Goal: Task Accomplishment & Management: Complete application form

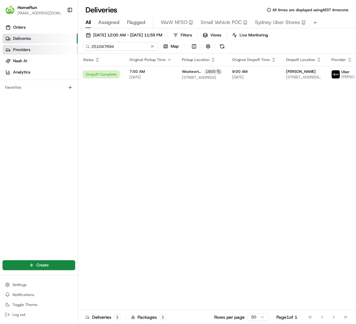
drag, startPoint x: 105, startPoint y: 45, endPoint x: 75, endPoint y: 47, distance: 29.6
click at [75, 47] on div "HomeRun nsolomon1@woolworths.com.au Toggle Sidebar Orders Deliveries Providers …" at bounding box center [178, 162] width 356 height 324
paste input "65994125"
type input "265994125"
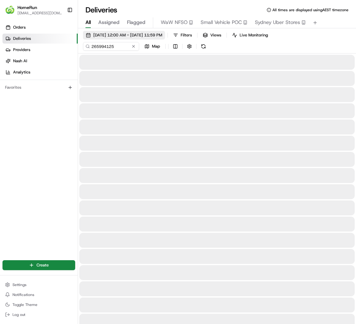
click at [162, 33] on span "18/05/2025 12:00 AM - 18/05/2025 11:59 PM" at bounding box center [127, 35] width 69 height 6
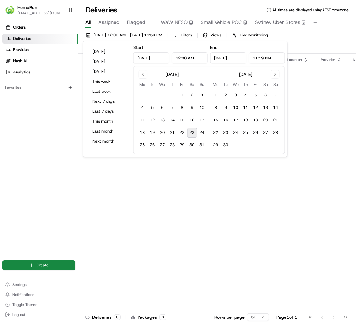
click at [194, 135] on button "23" at bounding box center [192, 133] width 10 height 10
type input "Aug 23, 2025"
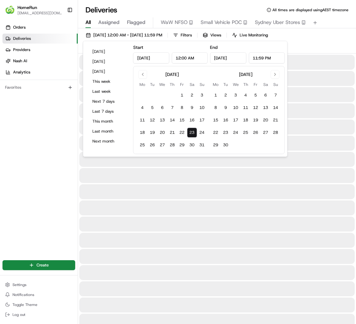
click at [324, 41] on div "23/08/2025 12:00 AM - 23/08/2025 11:59 PM Filters Views Live Monitoring 2659941…" at bounding box center [217, 42] width 278 height 23
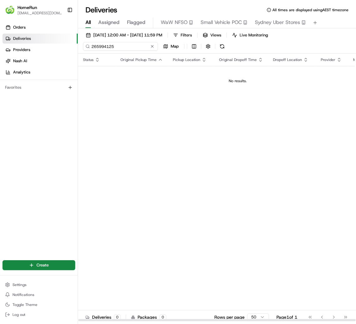
click at [117, 48] on input "265994125" at bounding box center [120, 46] width 75 height 9
click at [157, 38] on button "23/08/2025 12:00 AM - 23/08/2025 11:59 PM" at bounding box center [124, 35] width 82 height 9
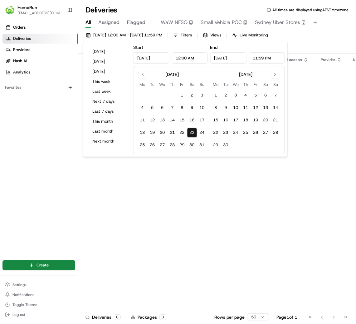
click at [191, 133] on button "23" at bounding box center [192, 133] width 10 height 10
click at [332, 101] on div "Status Original Pickup Time Pickup Location Original Dropoff Time Dropoff Locat…" at bounding box center [237, 188] width 319 height 268
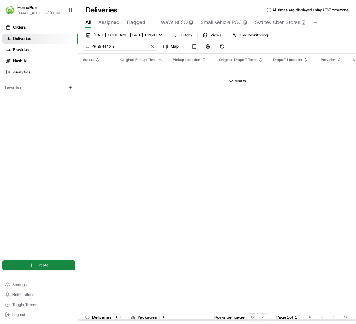
click at [122, 44] on input "265994125" at bounding box center [120, 46] width 75 height 9
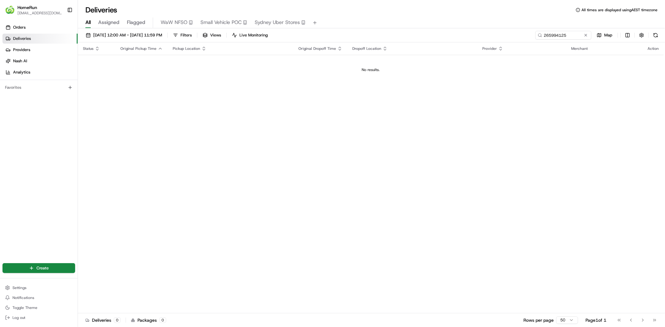
click at [355, 86] on div "Status Original Pickup Time Pickup Location Original Dropoff Time Dropoff Locat…" at bounding box center [370, 177] width 585 height 271
click at [48, 266] on html "HomeRun nsolomon1@woolworths.com.au Toggle Sidebar Orders Deliveries Providers …" at bounding box center [332, 163] width 665 height 327
click at [108, 280] on link "Delivery" at bounding box center [112, 280] width 69 height 11
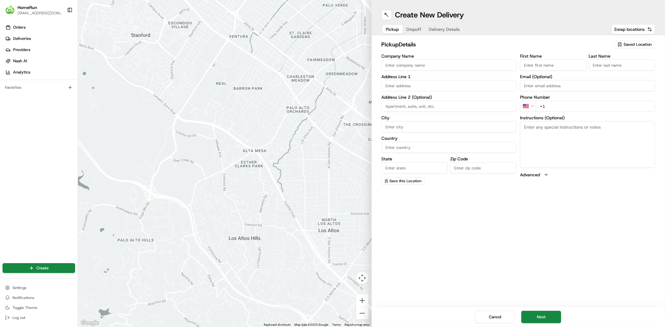
click at [355, 64] on input "Company Name" at bounding box center [448, 65] width 135 height 11
click at [355, 50] on div "pickup Details Saved Location" at bounding box center [518, 45] width 274 height 11
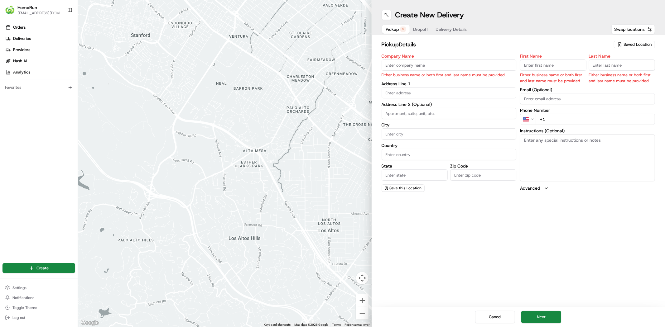
click at [355, 121] on html "HomeRun nsolomon1@woolworths.com.au Toggle Sidebar Orders Deliveries Providers …" at bounding box center [332, 163] width 665 height 327
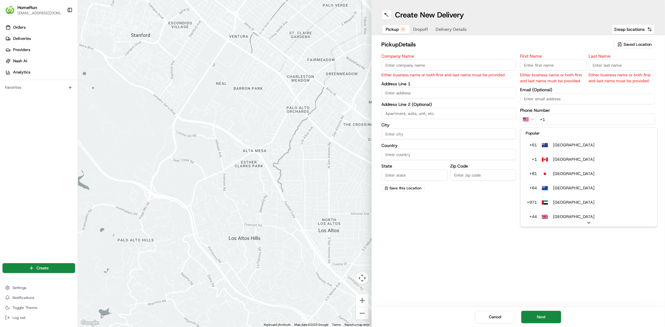
click at [355, 224] on html "HomeRun nsolomon1@woolworths.com.au Toggle Sidebar Orders Deliveries Providers …" at bounding box center [332, 163] width 665 height 327
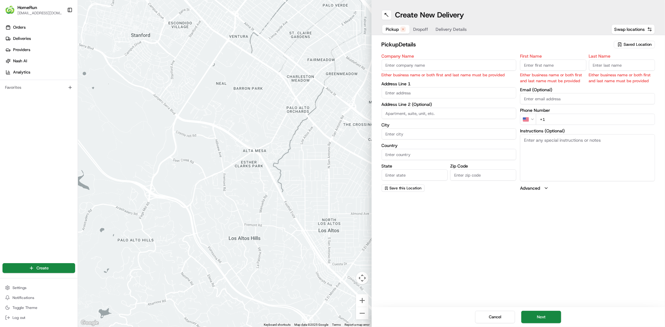
click at [355, 121] on html "HomeRun nsolomon1@woolworths.com.au Toggle Sidebar Orders Deliveries Providers …" at bounding box center [332, 163] width 665 height 327
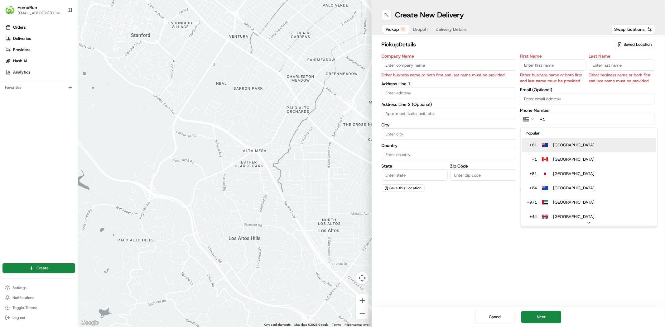
type input "+61"
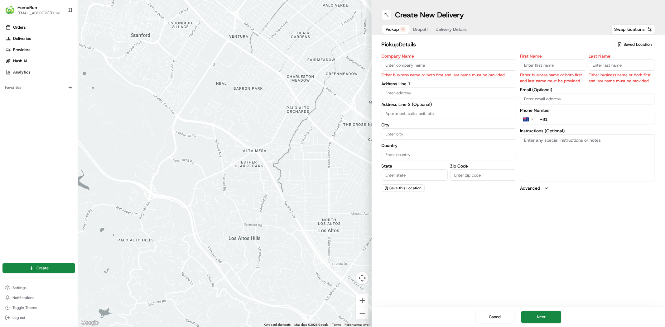
click at [355, 137] on textarea "Instructions (Optional)" at bounding box center [587, 157] width 135 height 47
click at [355, 64] on input "First Name" at bounding box center [553, 65] width 66 height 11
click at [355, 54] on label "First Name" at bounding box center [553, 56] width 66 height 4
click at [355, 60] on input "First Name" at bounding box center [553, 65] width 66 height 11
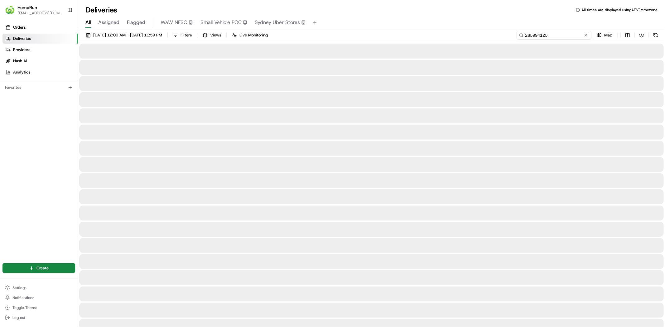
click at [355, 35] on input "265994125" at bounding box center [553, 35] width 75 height 9
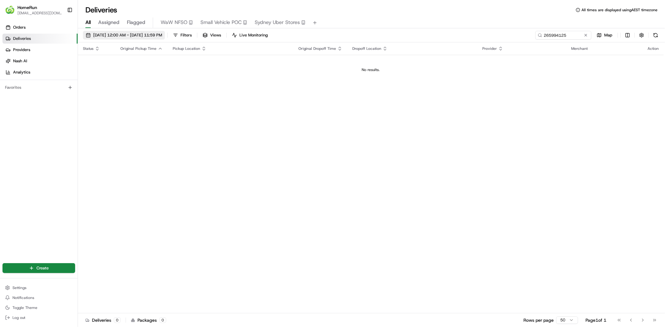
click at [125, 32] on button "23/08/2025 12:00 AM - 23/08/2025 11:59 PM" at bounding box center [124, 35] width 82 height 9
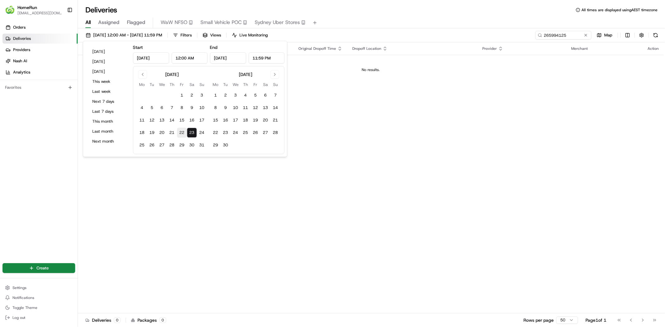
click at [181, 131] on button "22" at bounding box center [182, 133] width 10 height 10
type input "Aug 22, 2025"
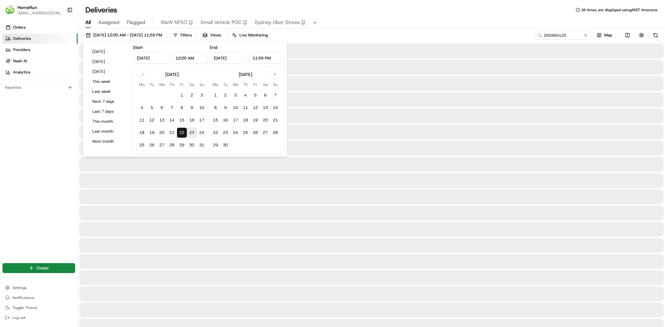
click at [340, 22] on div "All Assigned Flagged WaW NFSO Small Vehicle POC Sydney Uber Stores" at bounding box center [371, 22] width 587 height 11
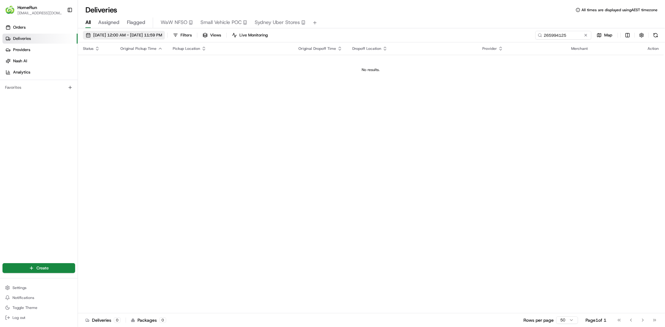
click at [157, 34] on span "22/08/2025 12:00 AM - 22/08/2025 11:59 PM" at bounding box center [127, 35] width 69 height 6
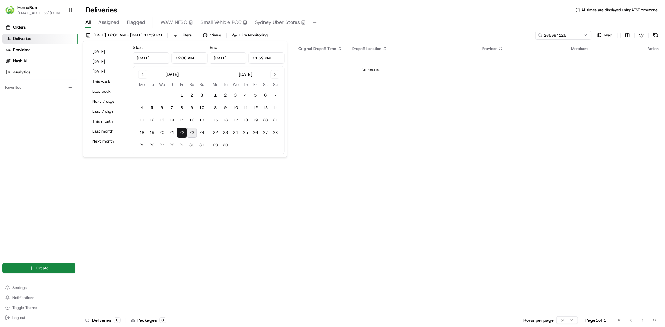
click at [194, 133] on button "23" at bounding box center [192, 133] width 10 height 10
type input "Aug 23, 2025"
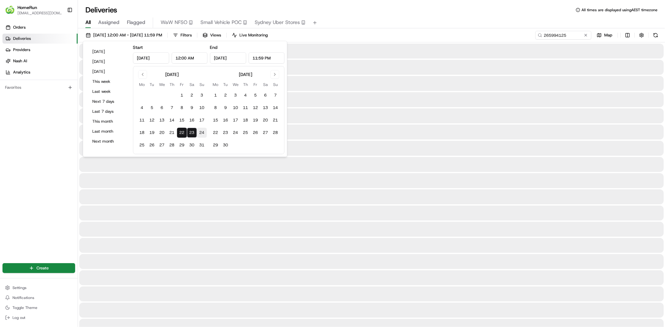
click at [199, 132] on button "24" at bounding box center [202, 133] width 10 height 10
type input "Aug 24, 2025"
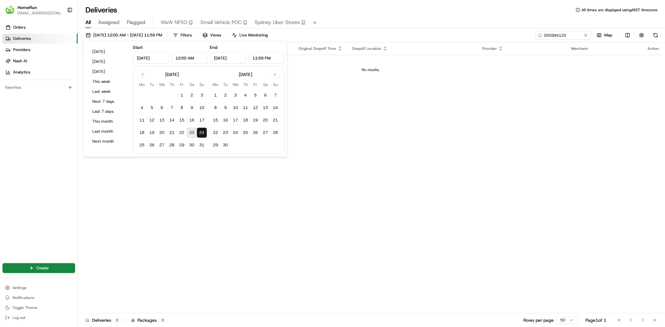
click at [347, 18] on div "All Assigned Flagged WaW NFSO Small Vehicle POC Sydney Uber Stores" at bounding box center [371, 22] width 587 height 11
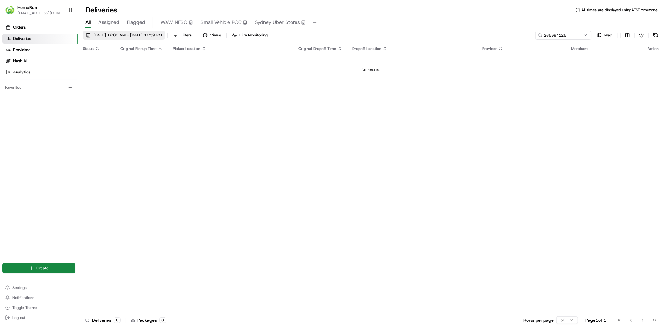
click at [155, 34] on span "24/08/2025 12:00 AM - 24/08/2025 11:59 PM" at bounding box center [127, 35] width 69 height 6
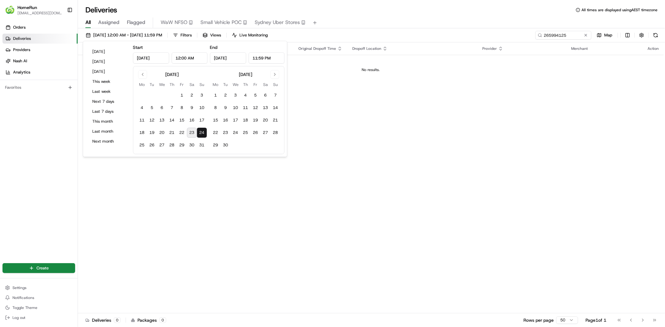
click at [194, 132] on button "23" at bounding box center [192, 133] width 10 height 10
type input "Aug 23, 2025"
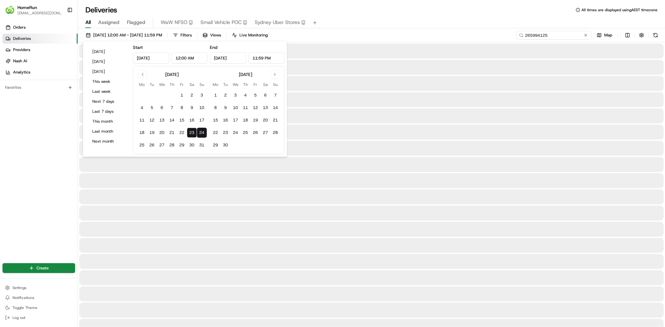
click at [355, 34] on input "265994125" at bounding box center [553, 35] width 75 height 9
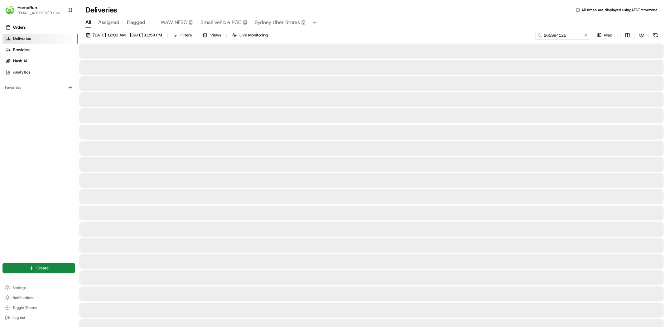
click at [355, 16] on div "All Assigned Flagged WaW NFSO Small Vehicle POC Sydney Uber Stores" at bounding box center [371, 21] width 587 height 13
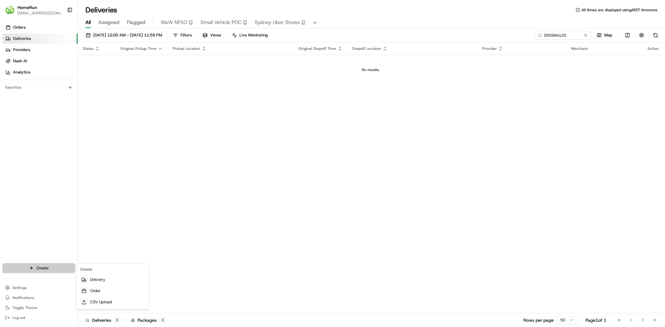
click at [56, 264] on html "HomeRun nsolomon1@woolworths.com.au Toggle Sidebar Orders Deliveries Providers …" at bounding box center [332, 163] width 665 height 327
click at [106, 294] on link "Order" at bounding box center [112, 291] width 69 height 11
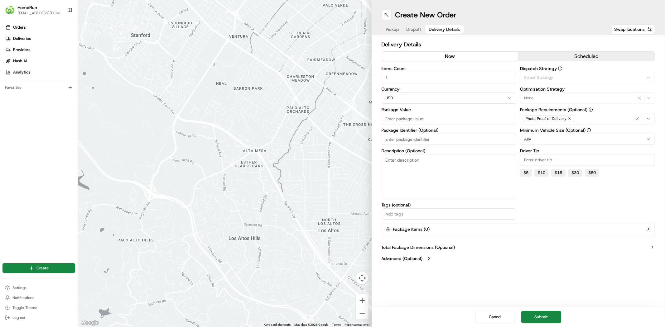
click at [355, 32] on span "Delivery Details" at bounding box center [444, 29] width 31 height 6
click at [355, 58] on button "scheduled" at bounding box center [586, 56] width 136 height 9
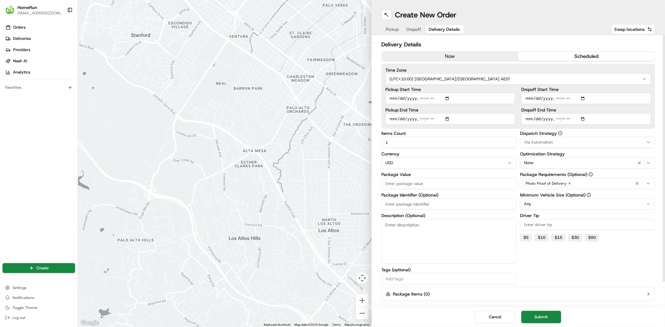
click at [355, 185] on icon "button" at bounding box center [648, 183] width 5 height 5
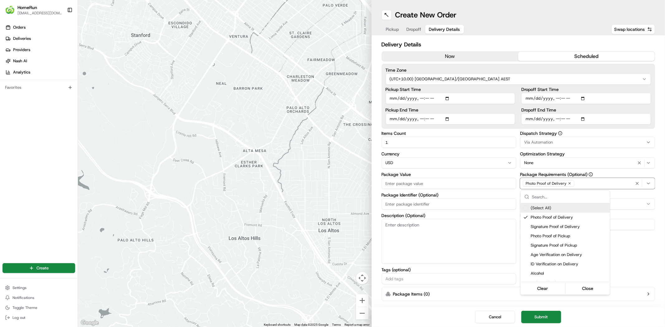
click at [355, 252] on html "HomeRun nsolomon1@woolworths.com.au Toggle Sidebar Orders Deliveries Providers …" at bounding box center [332, 163] width 665 height 327
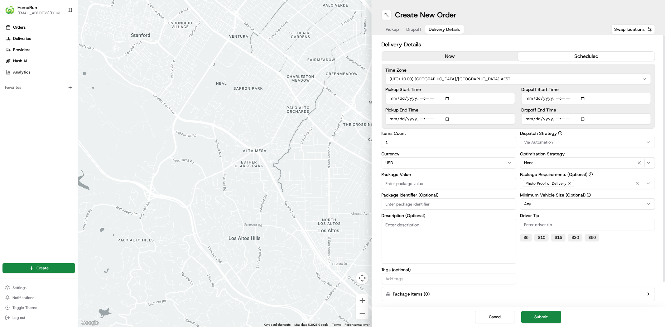
click at [355, 79] on html "HomeRun nsolomon1@woolworths.com.au Toggle Sidebar Orders Deliveries Providers …" at bounding box center [332, 163] width 665 height 327
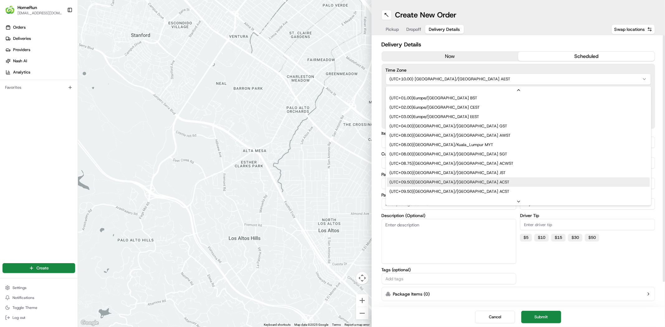
scroll to position [183, 0]
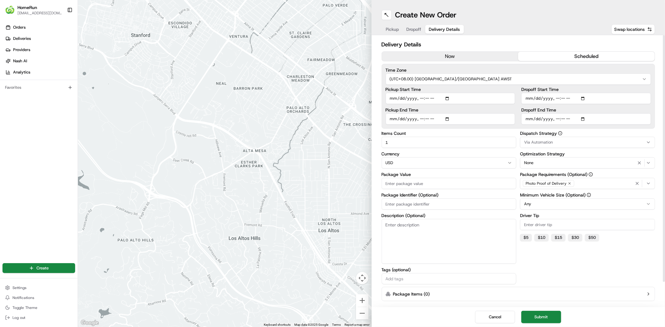
click at [355, 100] on input "Pickup Start Time" at bounding box center [450, 98] width 130 height 11
click at [355, 69] on label "Time Zone" at bounding box center [517, 70] width 265 height 4
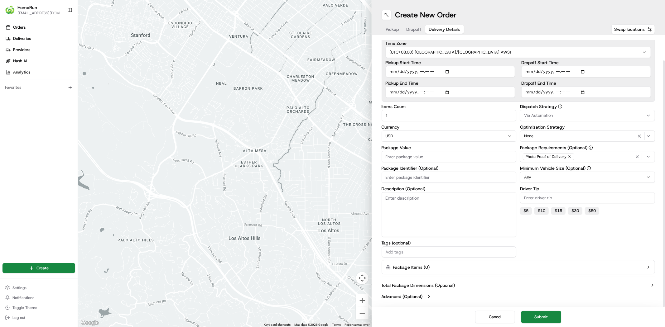
click at [355, 27] on span "Pickup" at bounding box center [392, 29] width 13 height 6
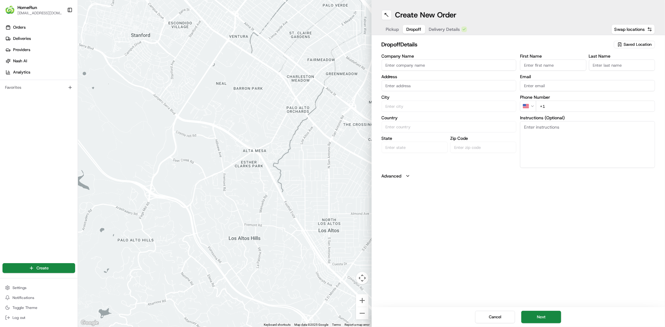
click at [355, 29] on span "Dropoff" at bounding box center [413, 29] width 15 height 6
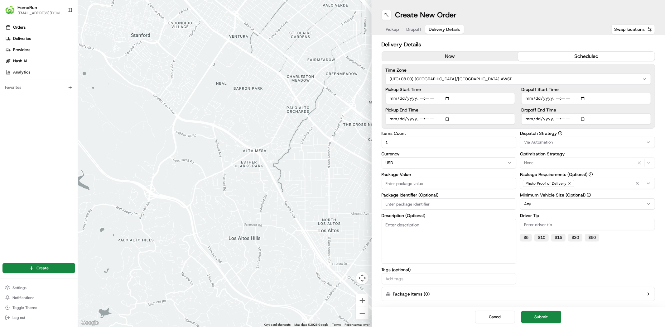
click at [355, 30] on span "Delivery Details" at bounding box center [444, 29] width 31 height 6
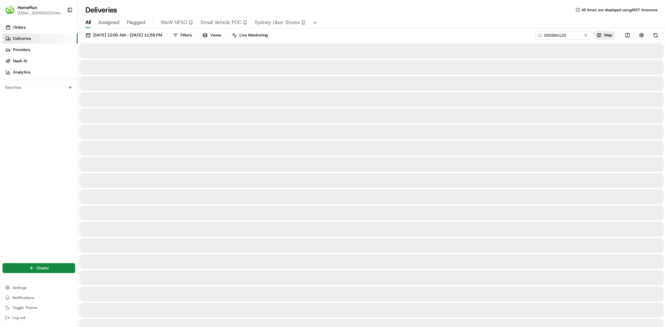
click at [355, 32] on button "Map" at bounding box center [604, 35] width 21 height 9
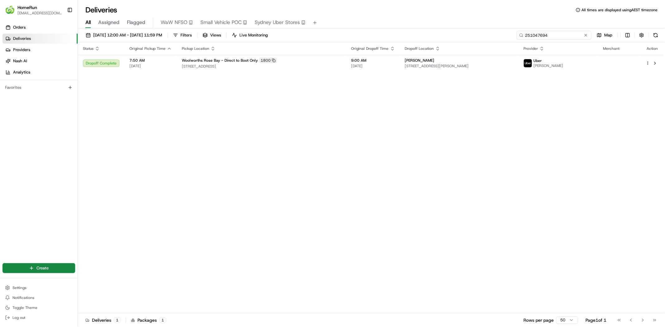
click at [571, 36] on input "251047694" at bounding box center [553, 35] width 75 height 9
drag, startPoint x: 553, startPoint y: 33, endPoint x: 460, endPoint y: 30, distance: 93.2
click at [460, 30] on div "18/05/2025 12:00 AM - 18/05/2025 11:59 PM Filters Views Live Monitoring 2510476…" at bounding box center [371, 178] width 587 height 300
paste input "65994125"
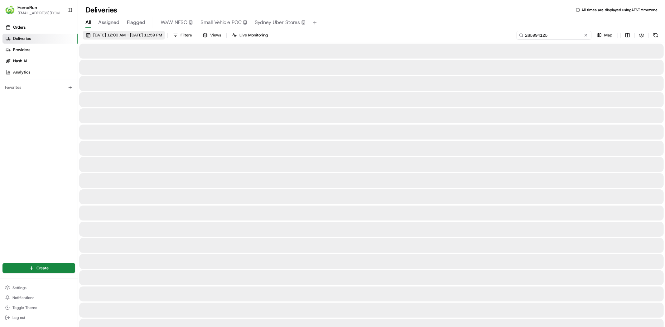
type input "265994125"
click at [134, 36] on span "18/05/2025 12:00 AM - 18/05/2025 11:59 PM" at bounding box center [127, 35] width 69 height 6
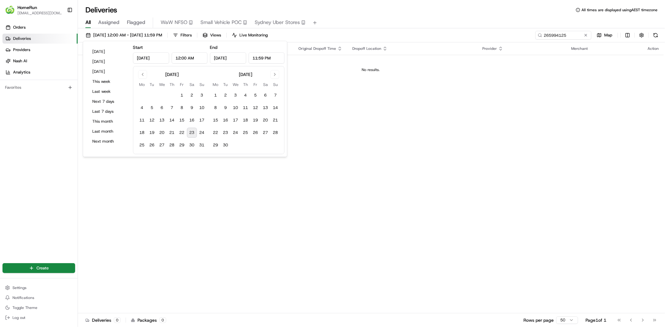
click at [190, 133] on button "23" at bounding box center [192, 133] width 10 height 10
type input "[DATE]"
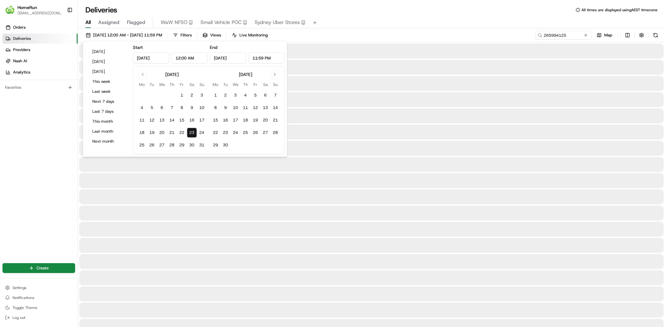
click at [384, 23] on div "All Assigned Flagged WaW NFSO Small Vehicle POC [GEOGRAPHIC_DATA] Uber Stores" at bounding box center [371, 22] width 587 height 11
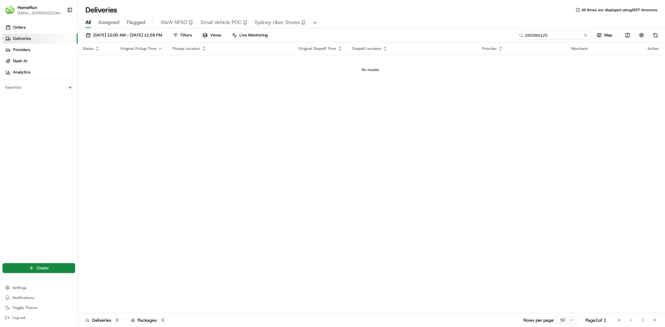
click at [574, 33] on input "265994125" at bounding box center [553, 35] width 75 height 9
drag, startPoint x: 559, startPoint y: 36, endPoint x: 471, endPoint y: 34, distance: 87.9
click at [471, 34] on div "[DATE] 12:00 AM - [DATE] 11:59 PM Filters Views Live Monitoring 265994125 Map" at bounding box center [371, 37] width 587 height 12
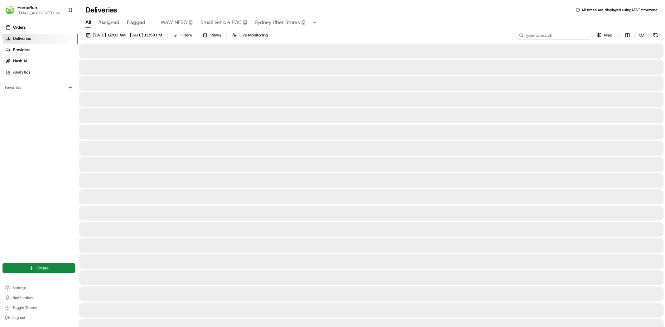
type input "265994125"
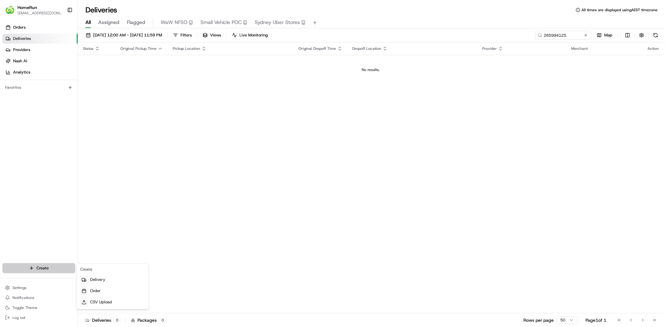
click at [55, 269] on html "HomeRun nsolomon1@woolworths.com.au Toggle Sidebar Orders Deliveries Providers …" at bounding box center [332, 163] width 665 height 327
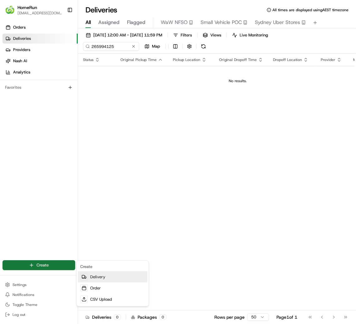
click at [112, 278] on link "Delivery" at bounding box center [112, 277] width 69 height 11
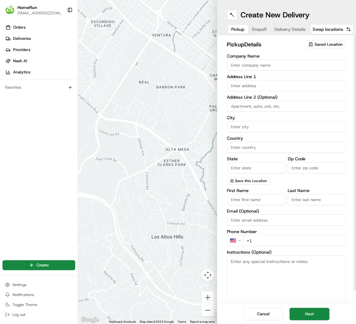
click at [274, 67] on input "Company Name" at bounding box center [286, 65] width 119 height 11
paste input "Woolworths Waikik"
type input "Woolworths Waikiki"
click at [267, 82] on input "text" at bounding box center [286, 85] width 119 height 11
paste input "-9 Gnangara Drive,"
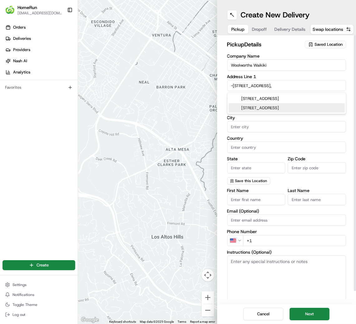
drag, startPoint x: 278, startPoint y: 85, endPoint x: 167, endPoint y: 91, distance: 111.1
click at [179, 88] on div "← Move left → Move right ↑ Move up ↓ Move down + Zoom in - Zoom out Home Jump l…" at bounding box center [217, 162] width 278 height 324
paste input "1-9 Gnangara Drive, 7 Read St, Waikiki WA 6169"
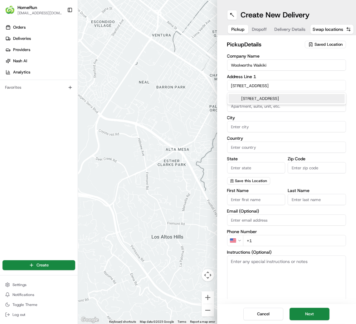
click at [282, 98] on div "7 Read Street, Waikiki WA, Australia" at bounding box center [286, 98] width 116 height 9
type input "7 Read St, Waikiki WA 6169, Australia"
type input "Waikiki"
type input "Australia"
type input "WA"
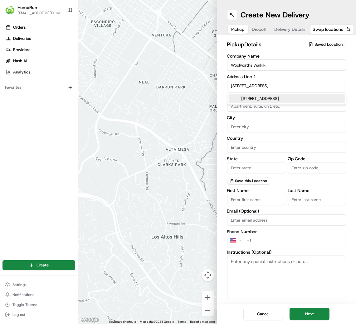
type input "6169"
type input "7 Read Street"
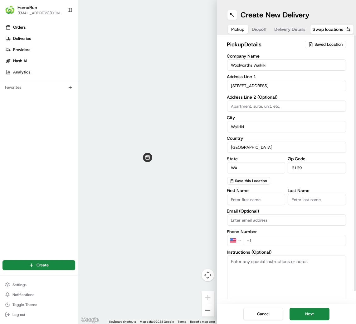
paste input "1-9 Gnangara Drive, 7 Read St, Waikiki WA 6169"
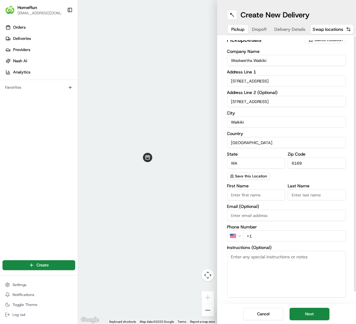
scroll to position [13, 0]
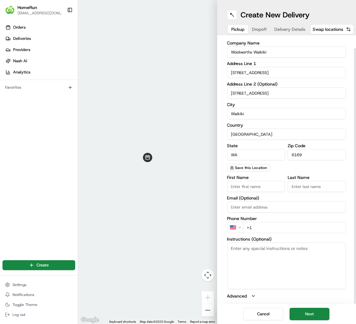
type input "1-9 Gnangara Drive, 7 Read St, Waikiki WA 6169"
click at [263, 185] on input "First Name" at bounding box center [256, 186] width 58 height 11
type input "Woolworths"
click at [310, 191] on input "Last Name" at bounding box center [316, 186] width 58 height 11
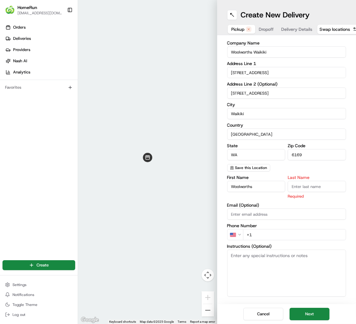
paste input "Woolworths Waikik"
click at [299, 189] on input "Woolworths Waikik" at bounding box center [316, 186] width 58 height 11
type input "Waikik"
click at [265, 216] on div "First Name Woolworths Last Name Waikik Required Email (Optional) Phone Number U…" at bounding box center [286, 240] width 119 height 131
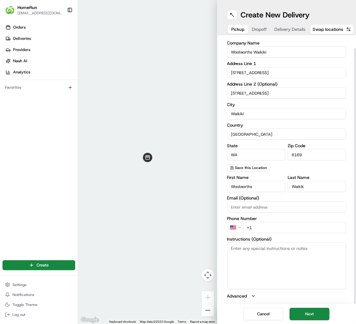
click at [237, 229] on html "HomeRun nsolomon1@woolworths.com.au Toggle Sidebar Orders Deliveries Providers …" at bounding box center [178, 162] width 356 height 324
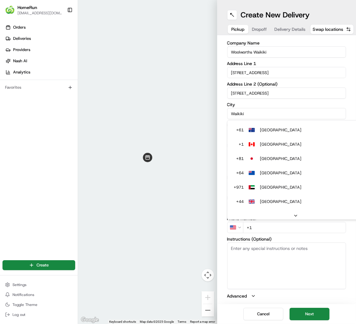
scroll to position [0, 0]
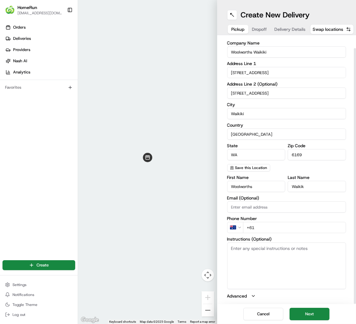
click at [269, 224] on input "+61" at bounding box center [294, 227] width 103 height 11
paste input "08 9591 7334"
type input "+61 08 9591 7334"
click at [266, 250] on textarea "Instructions (Optional)" at bounding box center [286, 266] width 119 height 47
paste textarea "Woolworths Waikik"
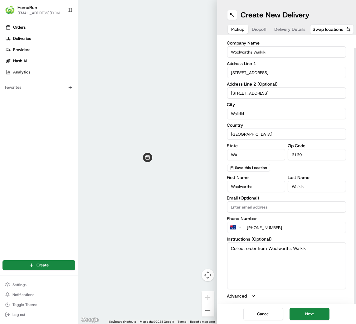
click at [258, 248] on textarea "Collect order from Woolworths Waikik" at bounding box center [286, 266] width 119 height 47
paste textarea "265994125"
type textarea "Collect order 265994125 from Woolworths Waikik"
click at [302, 310] on button "Next" at bounding box center [309, 314] width 40 height 12
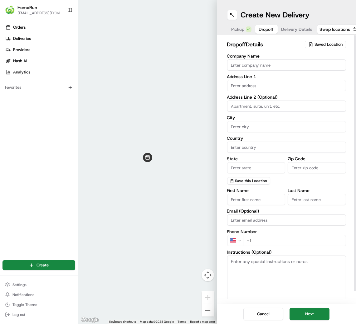
click at [252, 70] on input "Company Name" at bounding box center [286, 65] width 119 height 11
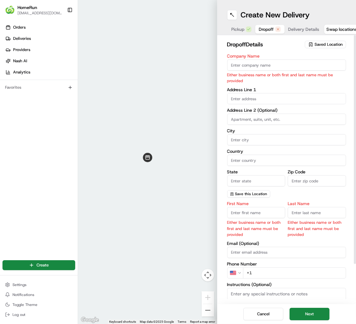
click at [283, 63] on input "Company Name" at bounding box center [286, 65] width 119 height 11
paste input "Brendon James"
type input "Brendon James"
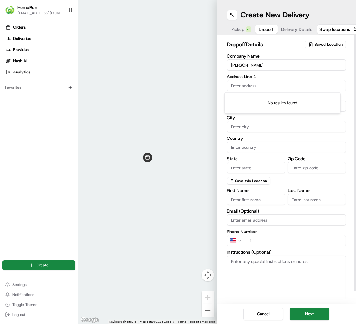
click at [269, 85] on input "text" at bounding box center [286, 85] width 119 height 11
paste input "U 23 15 Corvus Pl, ROCKINGHAM WA"
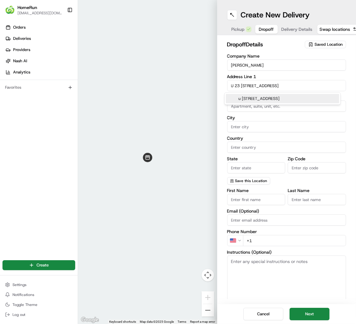
click at [302, 98] on div "u 23/15 Corvus Pl, Rockingham WA, Australia" at bounding box center [282, 98] width 113 height 9
type input "Unit 23/15 Corvus Pl, Rockingham WA 6168, Australia"
type input "Unit 23"
type input "Rockingham"
type input "Australia"
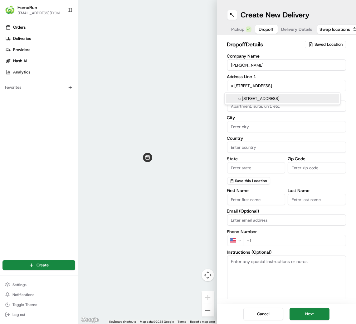
type input "WA"
type input "6168"
type input "15 Corvus Place"
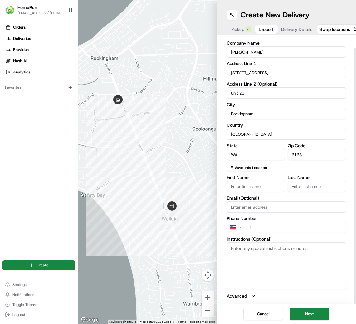
scroll to position [5, 0]
click at [256, 181] on input "First Name" at bounding box center [256, 186] width 58 height 11
paste input "Brendon James"
click at [251, 181] on input "Brendon James" at bounding box center [256, 186] width 58 height 11
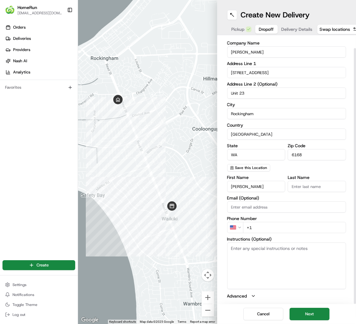
type input "Brendon James"
click at [308, 181] on input "Last Name" at bounding box center [316, 186] width 58 height 11
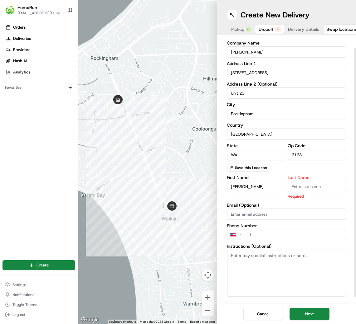
paste input "James"
type input "James"
click at [252, 182] on input "Brendon James" at bounding box center [256, 186] width 58 height 11
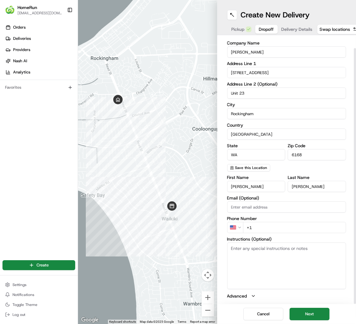
click at [252, 182] on input "Brendon James" at bounding box center [256, 186] width 58 height 11
type input "Brendon"
click at [237, 222] on html "HomeRun nsolomon1@woolworths.com.au Toggle Sidebar Orders Deliveries Providers …" at bounding box center [178, 162] width 356 height 324
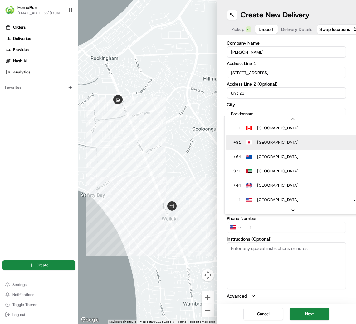
scroll to position [0, 0]
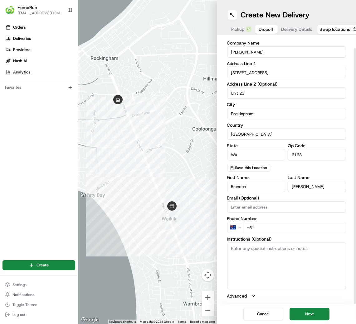
click at [264, 222] on input "+61" at bounding box center [294, 227] width 103 height 11
paste input "492 644 223"
type input "+61 492 644 223"
click at [263, 243] on textarea "Instructions (Optional)" at bounding box center [286, 266] width 119 height 47
click at [258, 260] on textarea "Instructions (Optional)" at bounding box center [286, 266] width 119 height 47
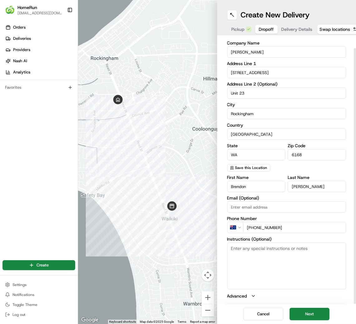
paste textarea "When you get here you'll see a small gate next to a red brick wall. Push the ke…"
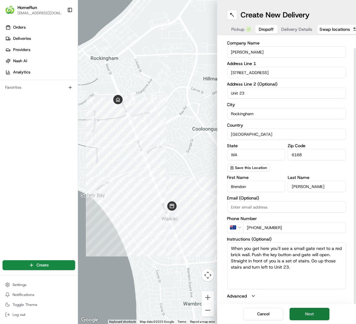
type textarea "When you get here you'll see a small gate next to a red brick wall. Push the ke…"
click at [304, 311] on button "Next" at bounding box center [309, 314] width 40 height 12
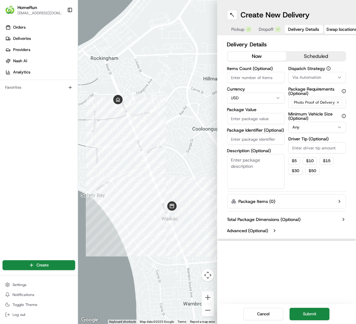
drag, startPoint x: 313, startPoint y: 60, endPoint x: 311, endPoint y: 61, distance: 3.4
click at [314, 60] on button "scheduled" at bounding box center [315, 56] width 59 height 9
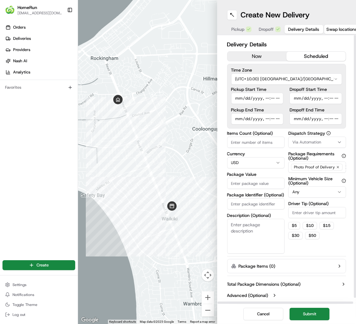
click at [276, 79] on html "HomeRun nsolomon1@woolworths.com.au Toggle Sidebar Orders Deliveries Providers …" at bounding box center [178, 162] width 356 height 324
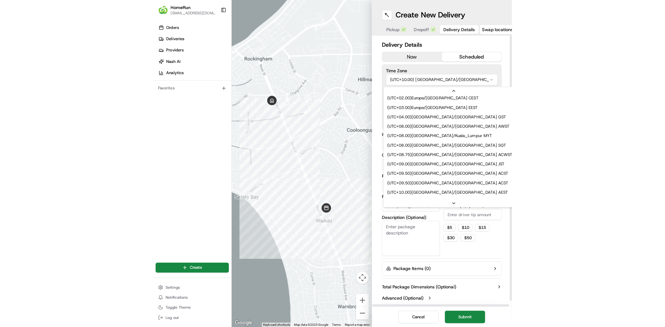
scroll to position [180, 0]
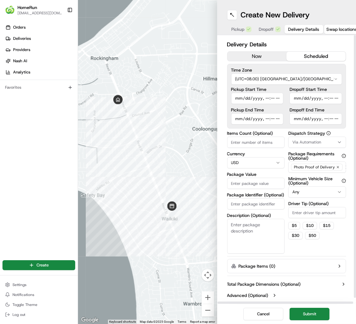
click at [269, 96] on input "Pickup Start Time" at bounding box center [257, 98] width 52 height 11
click at [276, 99] on input "Pickup Start Time" at bounding box center [257, 98] width 52 height 11
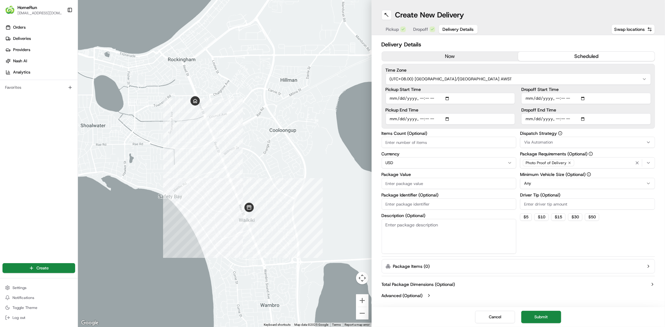
click at [447, 99] on input "Pickup Start Time" at bounding box center [450, 98] width 130 height 11
type input "2025-08-23T16:00"
click at [499, 71] on label "Time Zone" at bounding box center [517, 70] width 265 height 4
click at [583, 98] on input "Dropoff Start Time" at bounding box center [586, 98] width 130 height 11
type input "2025-08-23T16:15"
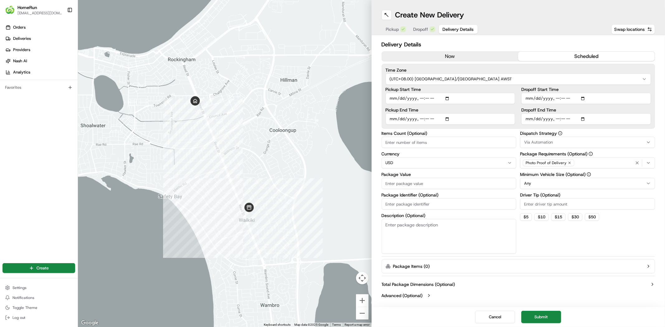
click at [651, 84] on div "Time Zone (UTC+08.00) Australia/Perth AWST Pickup Start Time Pickup End Time Dr…" at bounding box center [518, 96] width 274 height 65
click at [585, 118] on input "Dropoff End Time" at bounding box center [586, 118] width 130 height 11
click at [658, 108] on div "Delivery Details now scheduled Time Zone (UTC+08.00) Australia/Perth AWST Picku…" at bounding box center [518, 170] width 294 height 271
click at [586, 119] on input "Dropoff End Time" at bounding box center [586, 118] width 130 height 11
type input "2025-08-23T17:00"
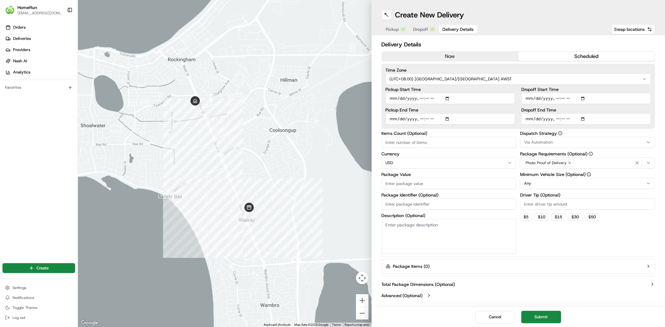
click at [658, 131] on div "Delivery Details now scheduled Time Zone (UTC+08.00) Australia/Perth AWST Picku…" at bounding box center [518, 170] width 294 height 271
click at [504, 160] on html "HomeRun nsolomon1@woolworths.com.au Toggle Sidebar Orders Deliveries Providers …" at bounding box center [332, 163] width 665 height 327
click at [404, 164] on html "HomeRun nsolomon1@woolworths.com.au Toggle Sidebar Orders Deliveries Providers …" at bounding box center [332, 163] width 665 height 327
click at [416, 201] on input "Package Identifier (Optional)" at bounding box center [448, 203] width 135 height 11
paste input "265994125"
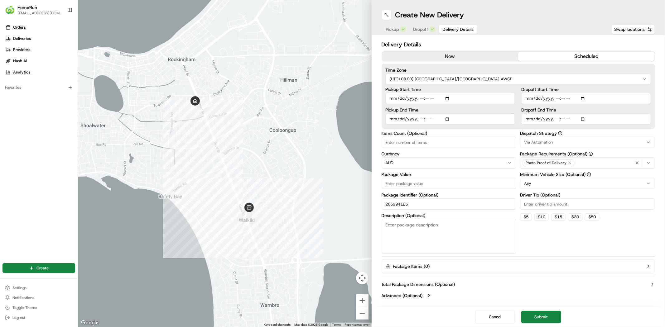
type input "265994125"
click at [418, 188] on input "Package Value" at bounding box center [448, 183] width 135 height 11
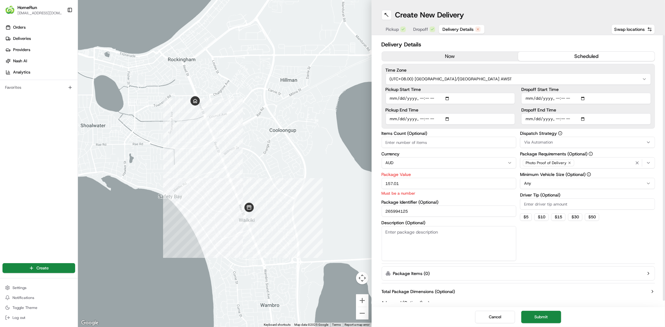
click at [409, 181] on input "157.01" at bounding box center [448, 183] width 135 height 11
click at [385, 184] on input "157.01" at bounding box center [448, 183] width 135 height 11
type input "157.01"
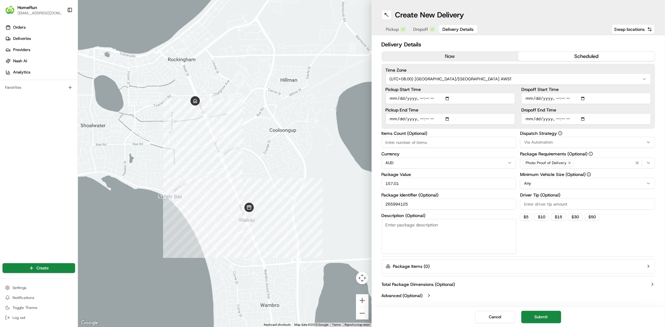
click at [452, 203] on div "Package Identifier (Optional) 265994125" at bounding box center [448, 201] width 135 height 17
click at [558, 229] on div "Dispatch Strategy Via Automation Package Requirements (Optional) Photo Proof of…" at bounding box center [587, 192] width 135 height 123
click at [542, 317] on button "Submit" at bounding box center [541, 317] width 40 height 12
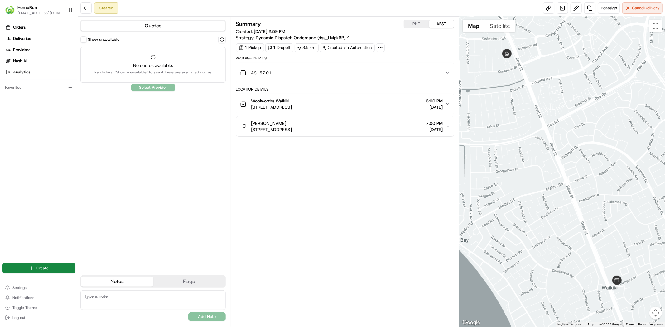
click at [85, 38] on button "Show unavailable" at bounding box center [83, 39] width 6 height 6
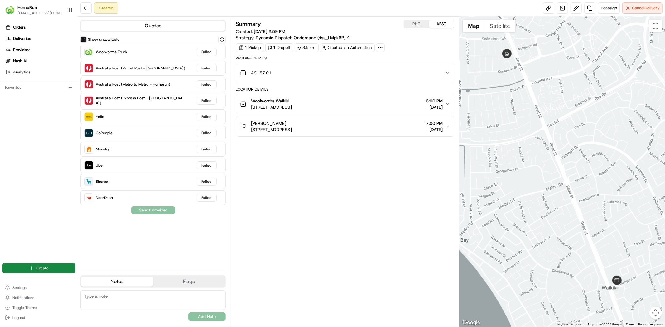
click at [84, 38] on button "Show unavailable" at bounding box center [83, 39] width 6 height 6
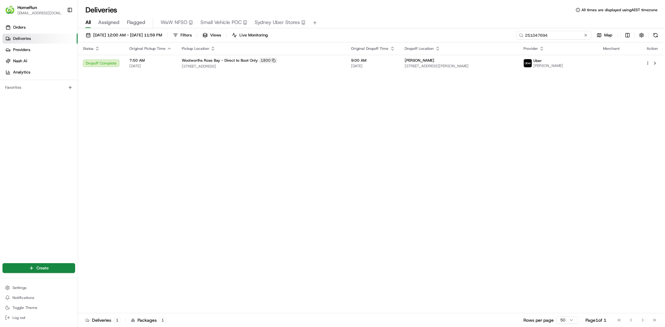
click at [572, 36] on input "251047694" at bounding box center [553, 35] width 75 height 9
drag, startPoint x: 553, startPoint y: 36, endPoint x: 327, endPoint y: 48, distance: 227.2
click at [366, 44] on div "18/05/2025 12:00 AM - 18/05/2025 11:59 PM Filters Views Live Monitoring 2510476…" at bounding box center [371, 178] width 587 height 300
paste input "65994125"
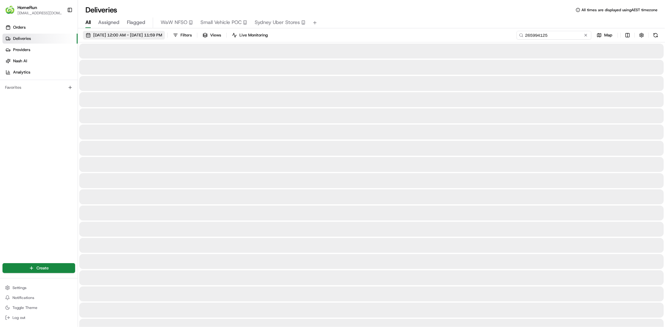
type input "265994125"
click at [123, 32] on button "18/05/2025 12:00 AM - 18/05/2025 11:59 PM" at bounding box center [124, 35] width 82 height 9
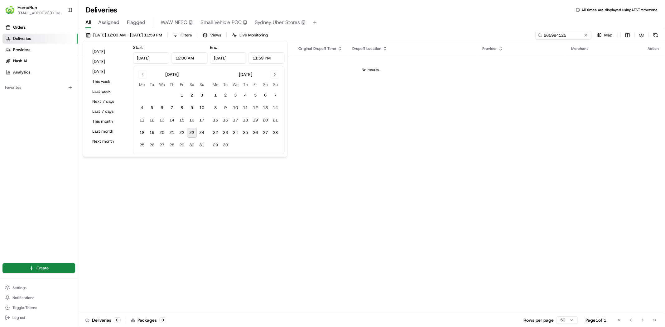
click at [191, 133] on button "23" at bounding box center [192, 133] width 10 height 10
type input "[DATE]"
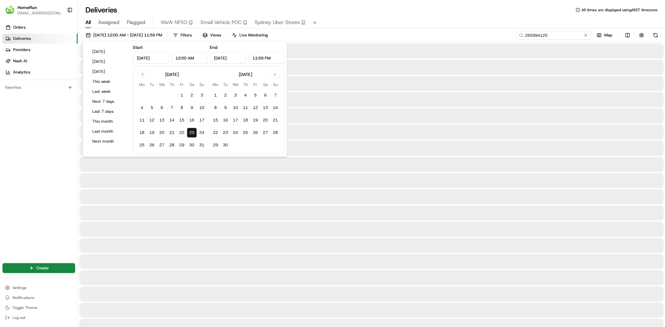
click at [573, 31] on input "265994125" at bounding box center [553, 35] width 75 height 9
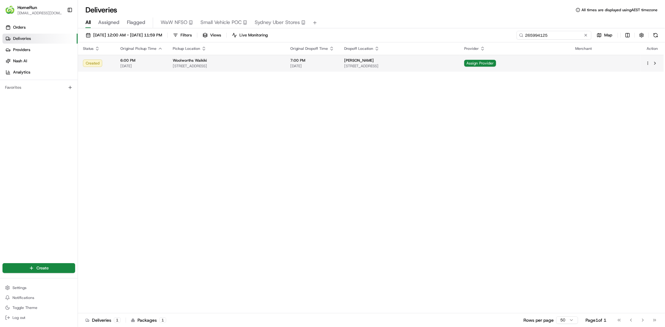
type input "265994125"
click at [378, 67] on span "Unit 23/15 Corvus Pl, Rockingham WA 6168, Australia" at bounding box center [399, 66] width 110 height 5
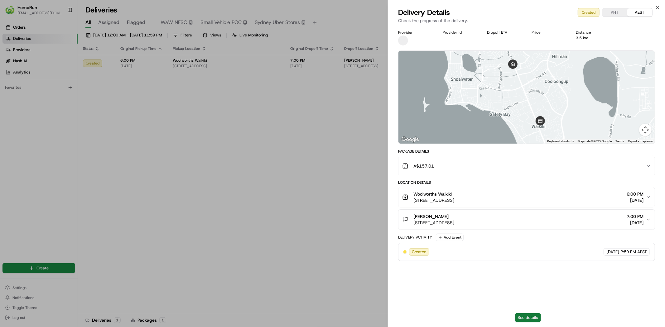
click at [528, 317] on button "See details" at bounding box center [528, 317] width 26 height 9
click at [656, 7] on icon "button" at bounding box center [657, 7] width 5 height 5
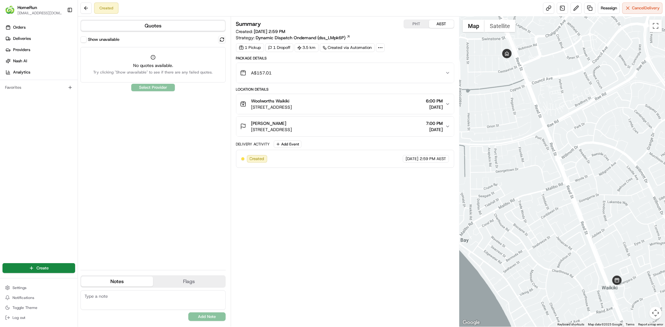
click at [410, 24] on button "PHT" at bounding box center [416, 24] width 25 height 8
click at [432, 24] on button "AEST" at bounding box center [441, 24] width 25 height 8
click at [83, 41] on button "Show unavailable" at bounding box center [83, 39] width 6 height 6
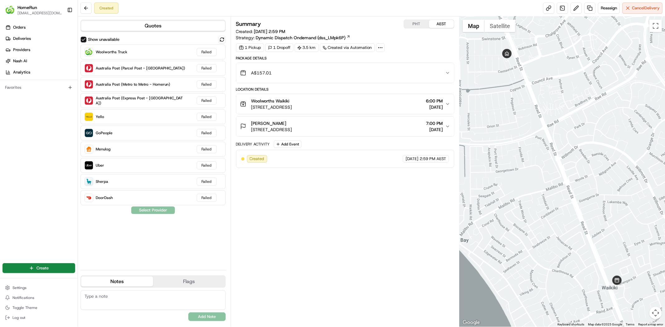
click at [83, 38] on button "Show unavailable" at bounding box center [83, 39] width 6 height 6
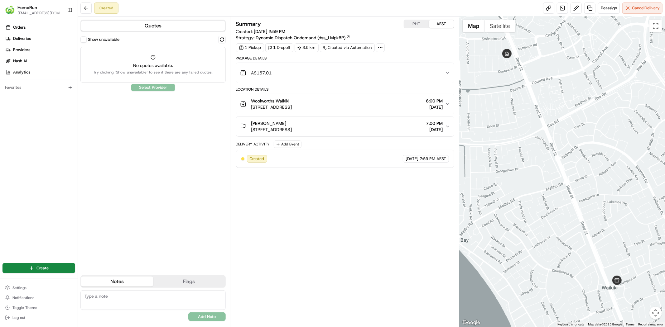
click at [132, 24] on button "Quotes" at bounding box center [153, 26] width 144 height 10
click at [608, 9] on span "Reassign" at bounding box center [608, 8] width 16 height 6
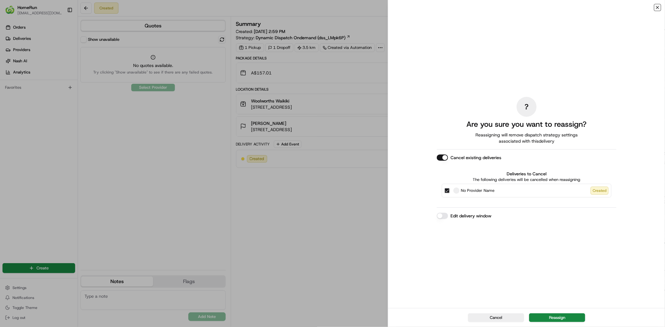
click at [659, 5] on icon "button" at bounding box center [657, 7] width 5 height 5
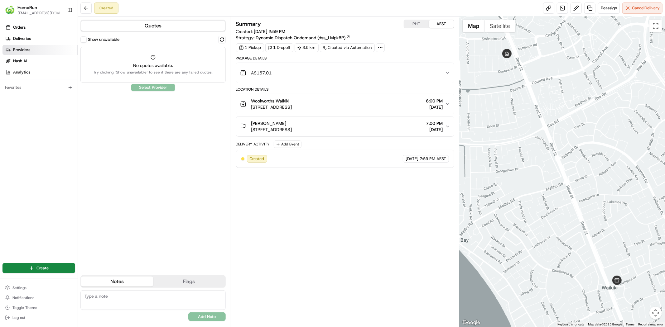
click at [28, 53] on link "Providers" at bounding box center [39, 50] width 75 height 10
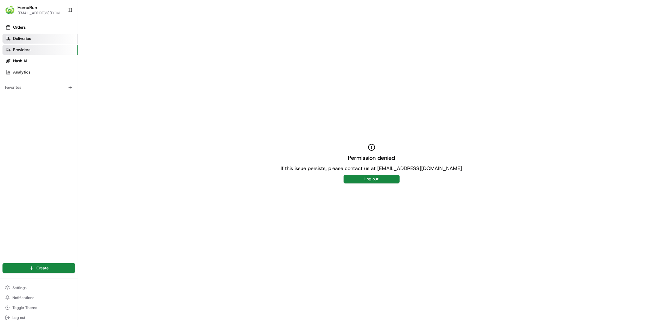
click at [25, 34] on link "Deliveries" at bounding box center [39, 39] width 75 height 10
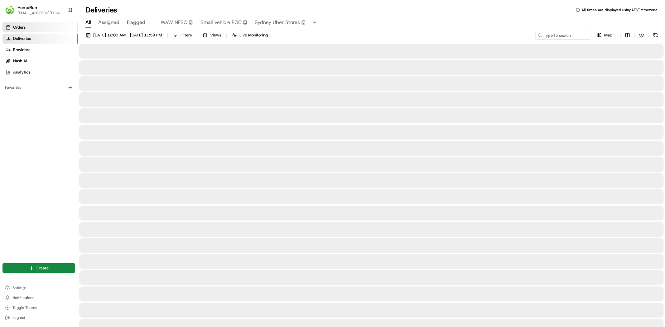
click at [28, 31] on link "Orders" at bounding box center [39, 27] width 75 height 10
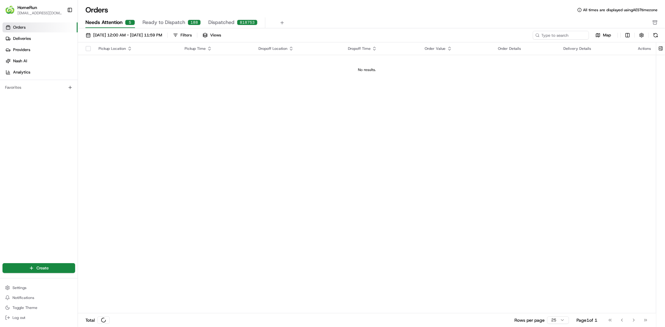
click at [107, 19] on span "Needs Attention" at bounding box center [103, 22] width 37 height 7
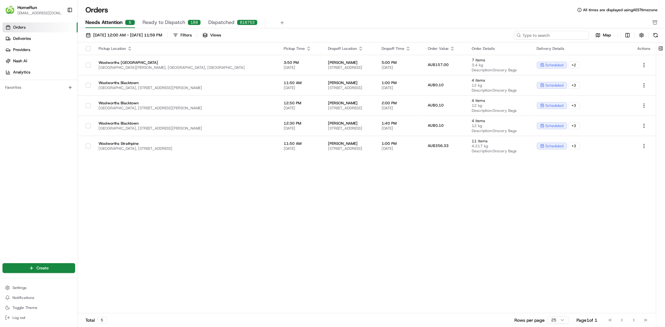
click at [564, 35] on input at bounding box center [551, 35] width 75 height 9
paste input "265994125"
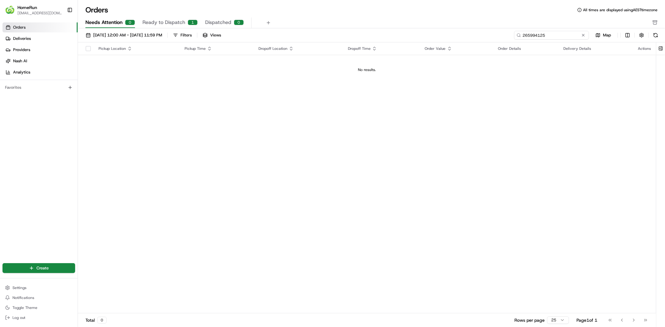
type input "265994125"
click at [175, 23] on span "Ready to Dispatch" at bounding box center [163, 22] width 43 height 7
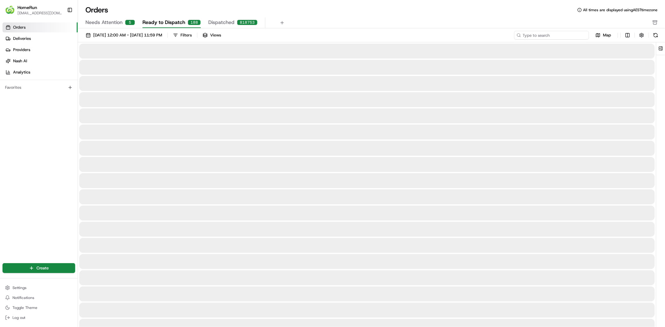
click at [549, 34] on input at bounding box center [551, 35] width 75 height 9
paste input "265994125"
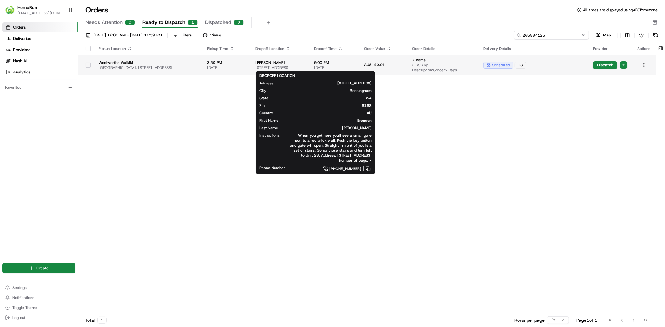
type input "265994125"
click at [304, 64] on span "Brendon James" at bounding box center [279, 62] width 49 height 5
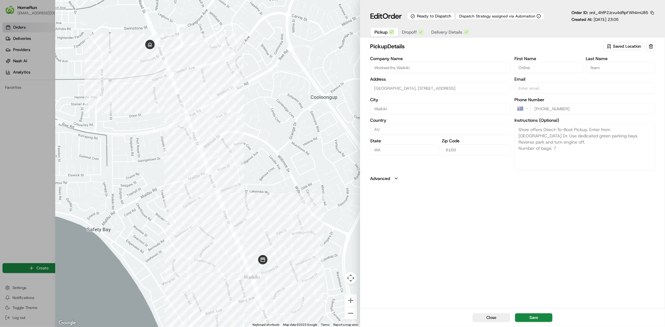
click at [453, 37] on div "Pickup Dropoff Delivery Details" at bounding box center [421, 31] width 103 height 11
click at [453, 30] on span "Delivery Details" at bounding box center [446, 32] width 31 height 6
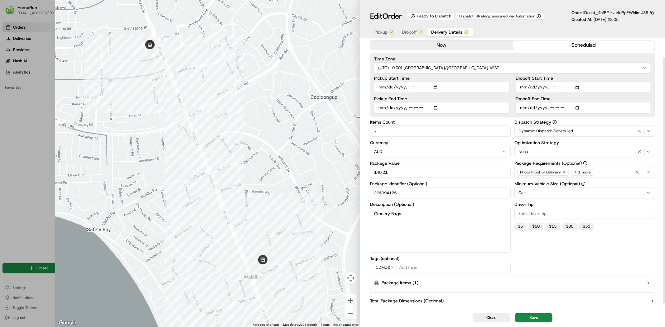
scroll to position [23, 0]
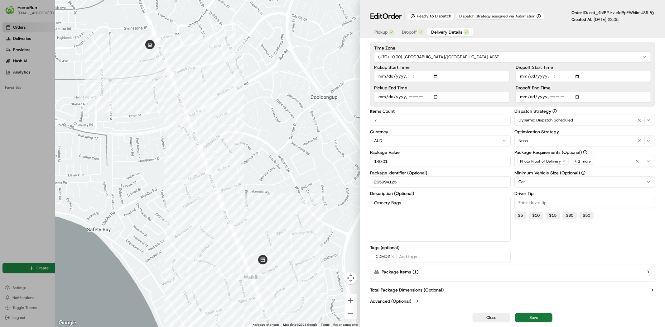
click at [541, 319] on button "Save" at bounding box center [533, 317] width 37 height 9
type input "1"
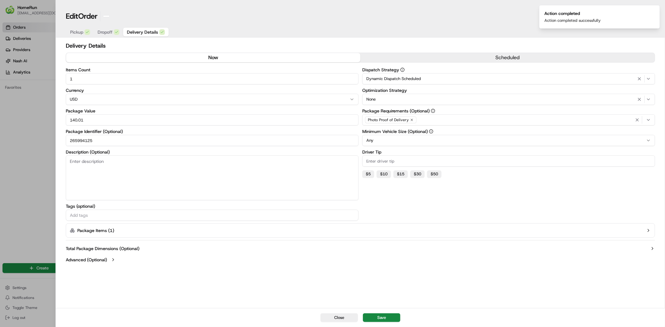
scroll to position [0, 0]
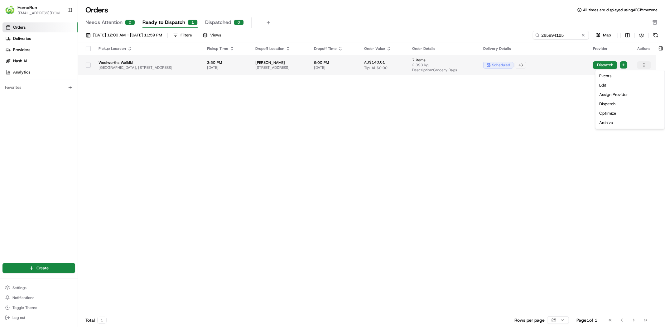
click at [646, 64] on html "HomeRun nsolomon1@woolworths.com.au Toggle Sidebar Orders Deliveries Providers …" at bounding box center [332, 163] width 665 height 327
click at [616, 94] on div "Assign Provider" at bounding box center [629, 94] width 67 height 9
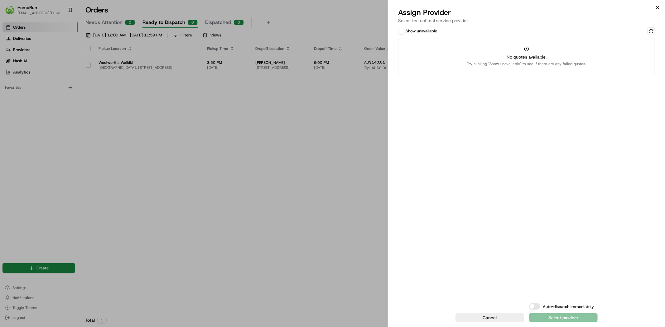
click at [655, 8] on icon "button" at bounding box center [657, 7] width 5 height 5
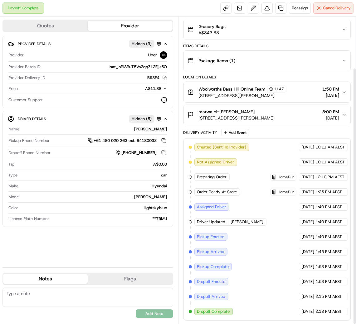
scroll to position [61, 0]
